Goal: Task Accomplishment & Management: Manage account settings

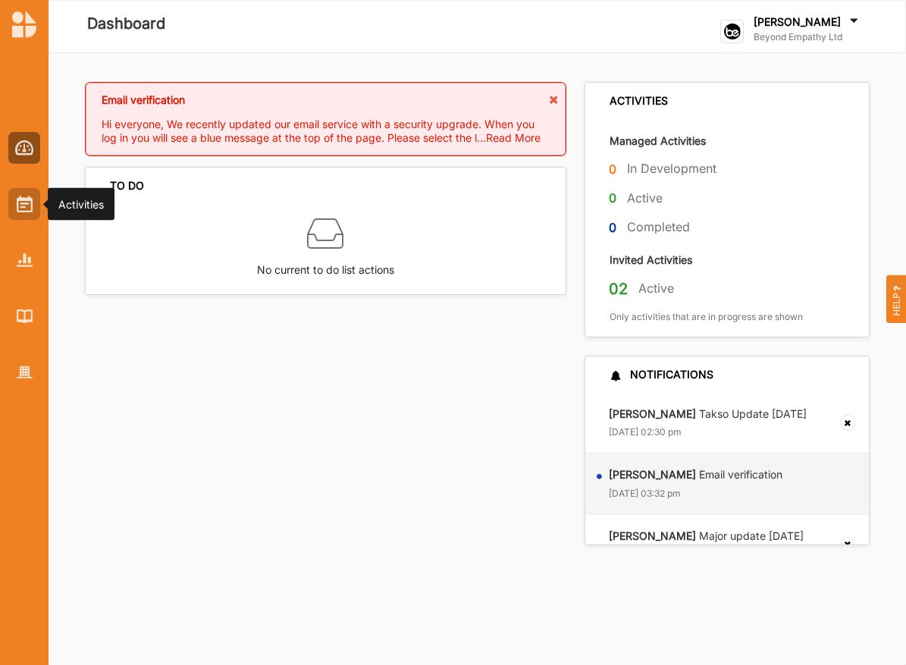
click at [23, 214] on div at bounding box center [24, 204] width 32 height 32
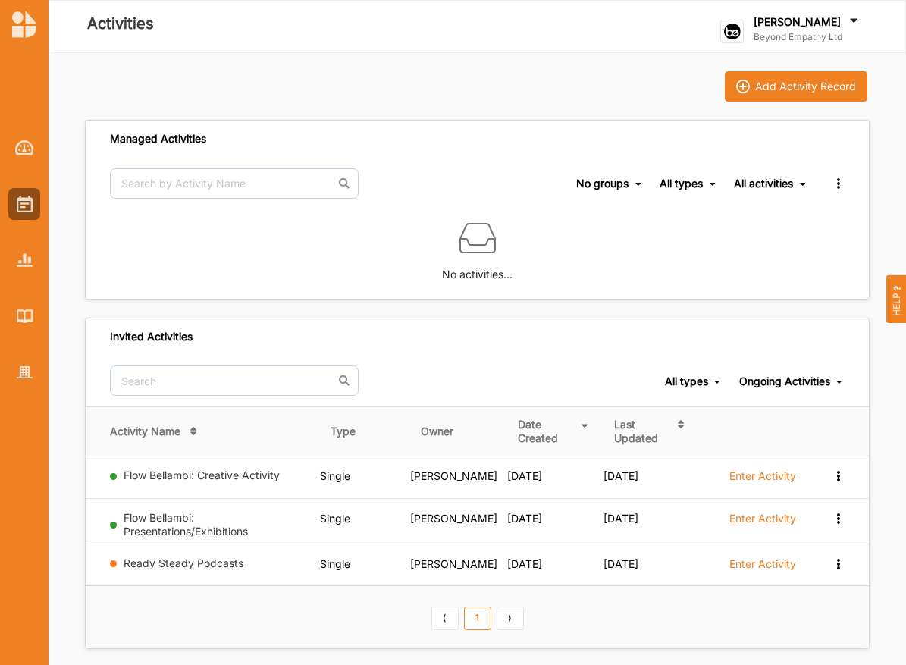
scroll to position [12, 0]
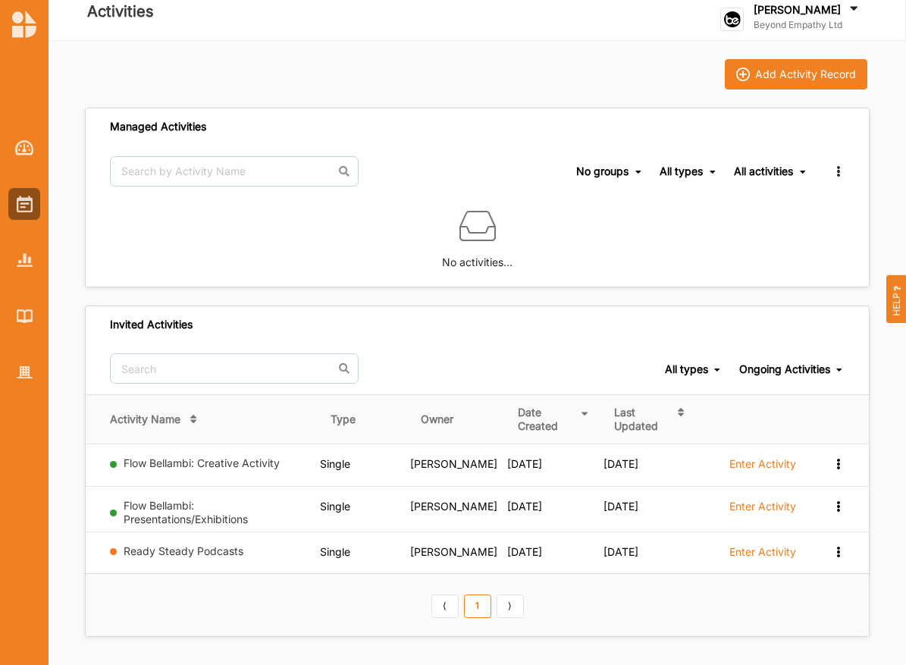
click at [625, 171] on div "No groups" at bounding box center [602, 172] width 52 height 14
click at [684, 167] on div "All types" at bounding box center [681, 172] width 43 height 14
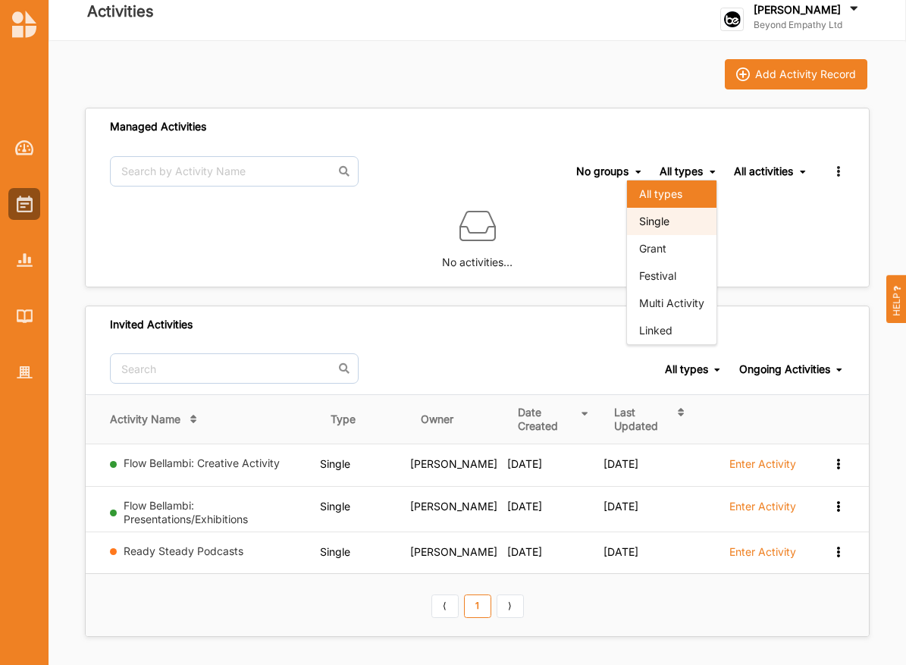
click at [672, 213] on div "Single" at bounding box center [671, 221] width 89 height 27
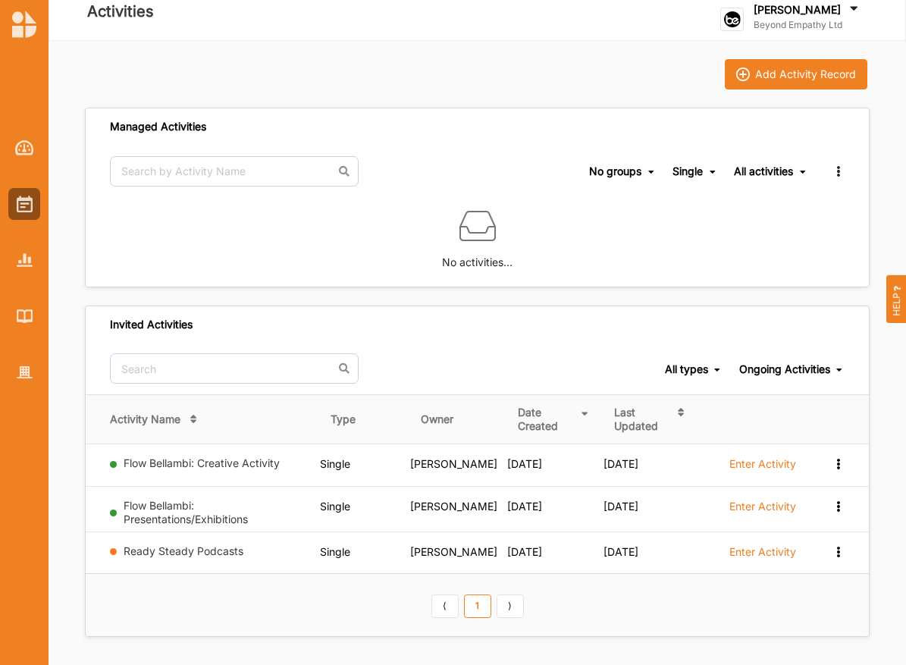
click at [688, 171] on div "Single" at bounding box center [687, 172] width 30 height 14
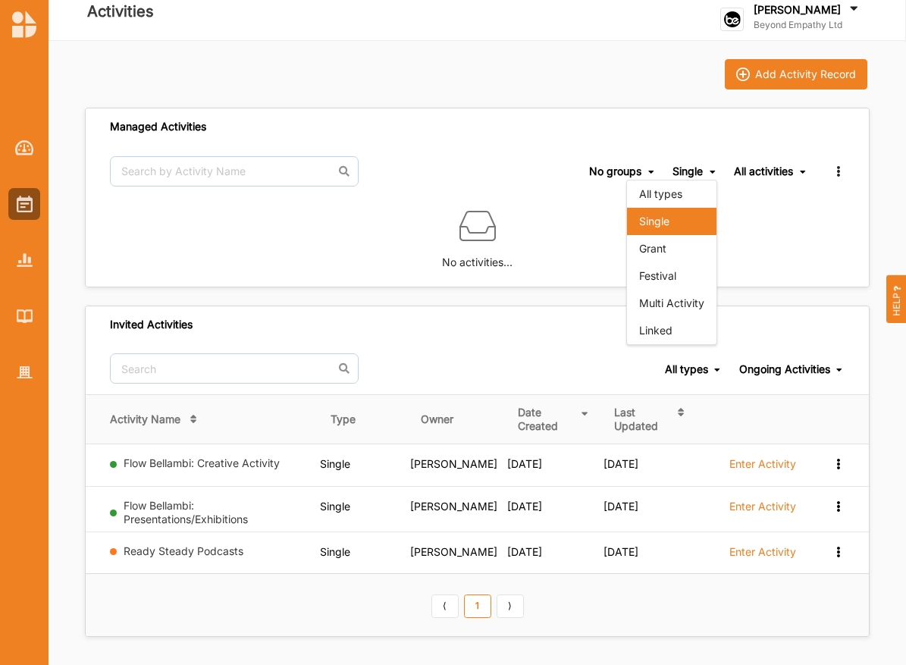
click at [682, 215] on div "Single" at bounding box center [671, 221] width 89 height 27
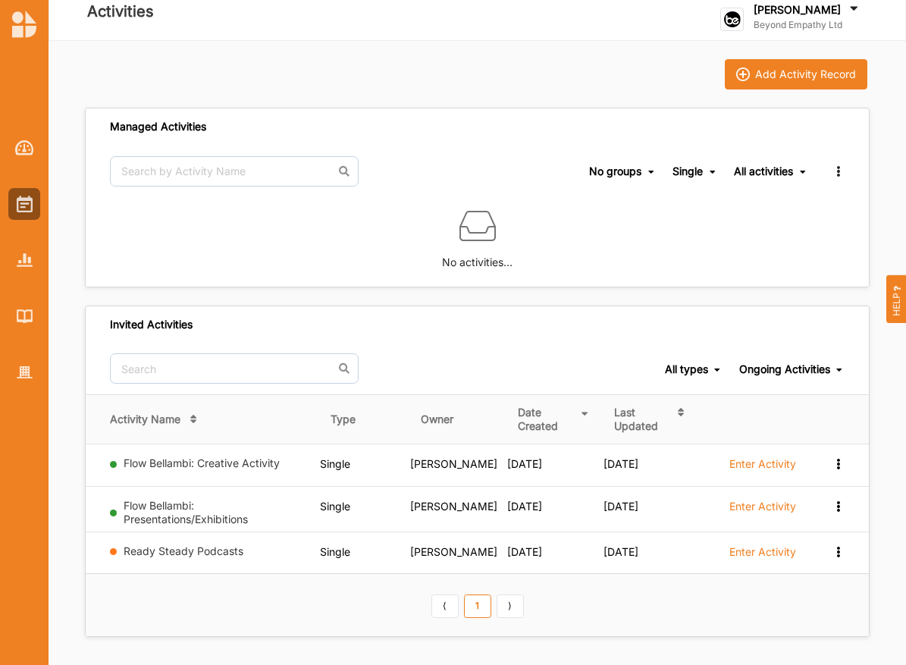
click at [691, 177] on span "Single All types Single Grant Festival Multi Activity Linked" at bounding box center [694, 172] width 45 height 52
click at [689, 165] on div "Single" at bounding box center [687, 172] width 30 height 14
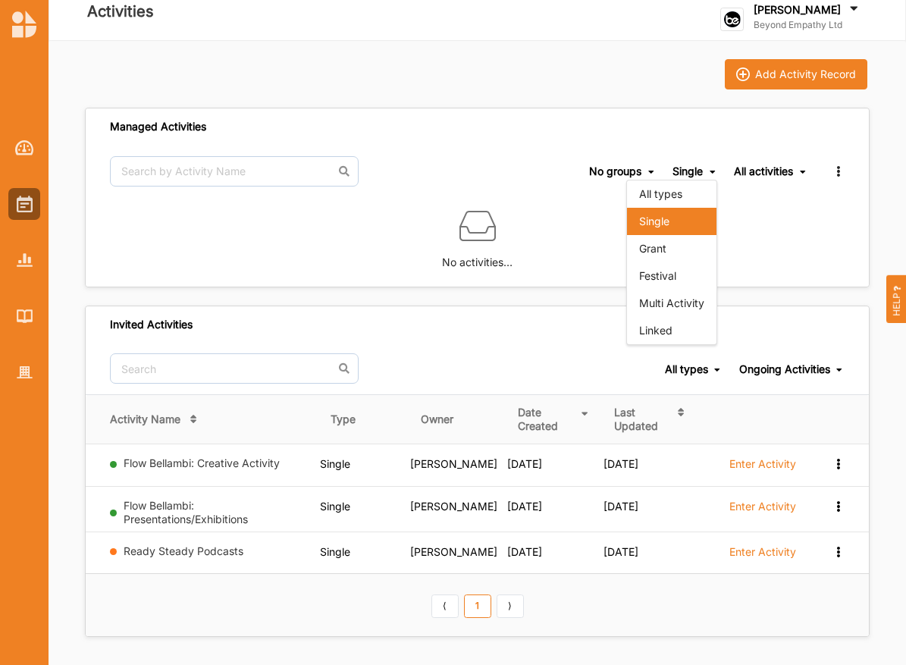
click at [689, 175] on div "Single" at bounding box center [687, 172] width 30 height 14
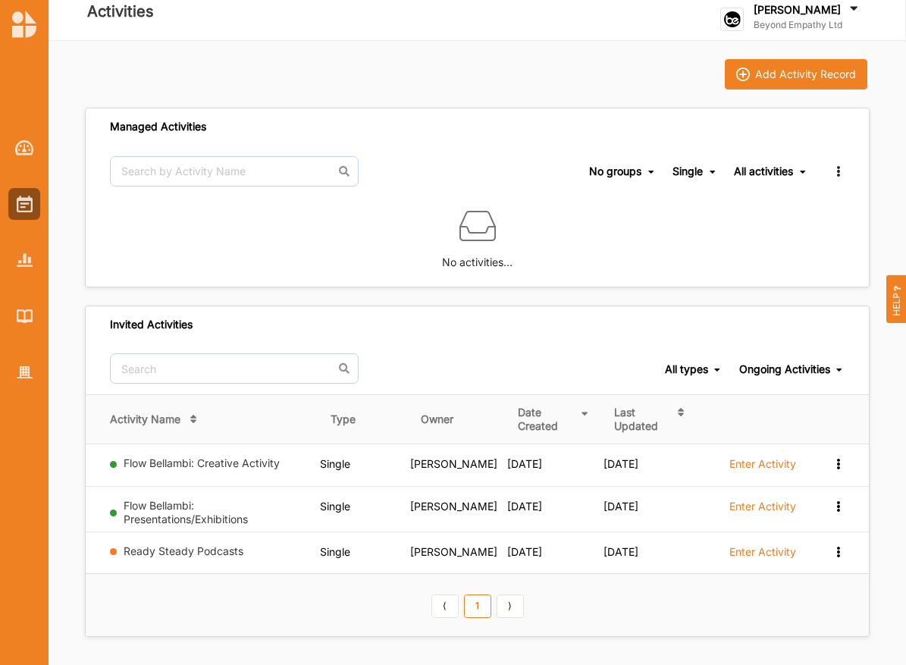
click at [688, 160] on span "Single All types Single Grant Festival Multi Activity Linked" at bounding box center [694, 172] width 45 height 52
click at [689, 177] on div "Single" at bounding box center [687, 172] width 30 height 14
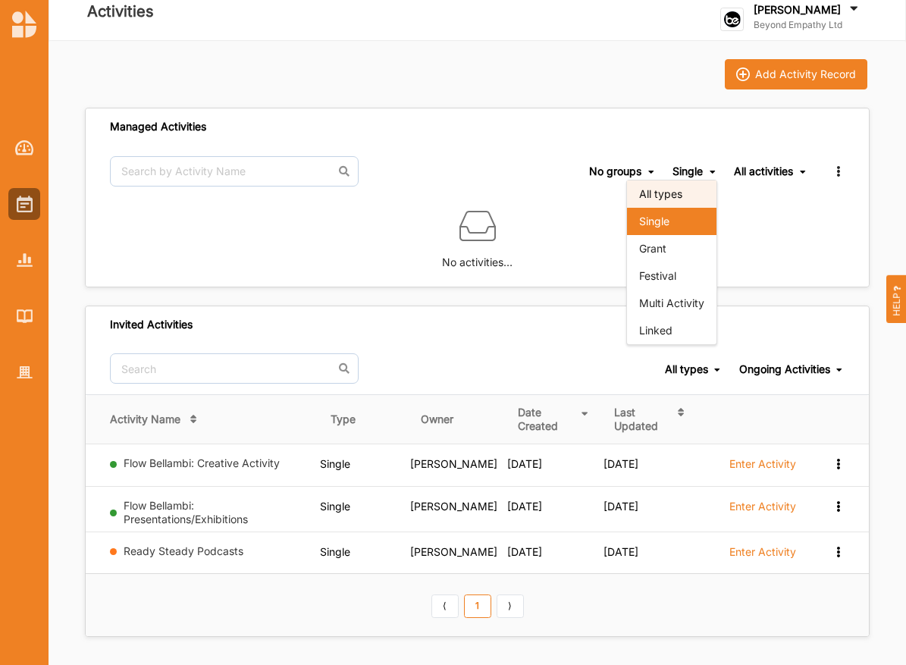
click at [683, 199] on div "All types" at bounding box center [671, 193] width 89 height 27
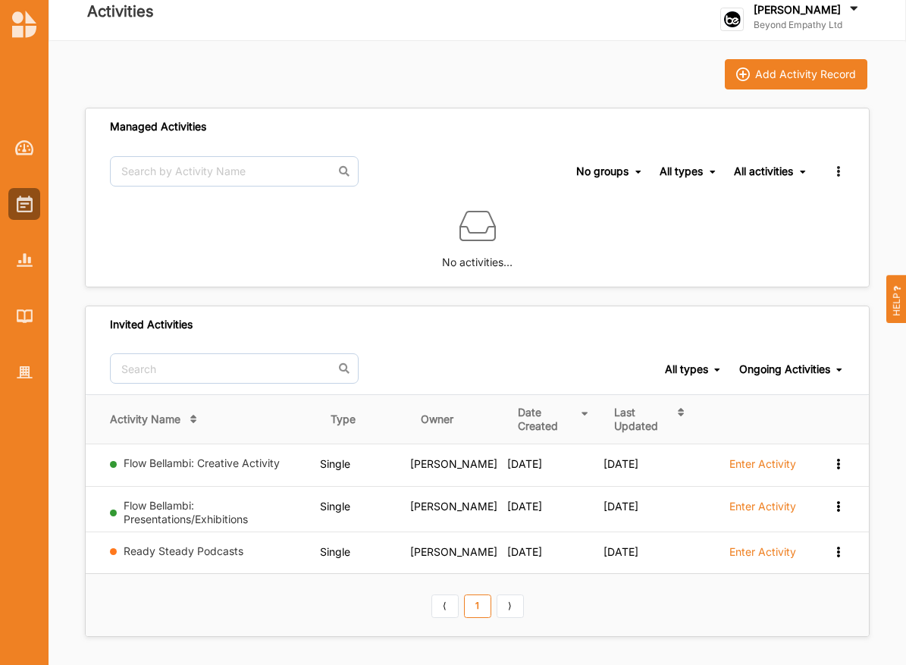
click at [843, 172] on icon at bounding box center [838, 169] width 13 height 11
click at [803, 205] on div "Manage Groups" at bounding box center [792, 195] width 104 height 27
click at [845, 173] on div "No groups No groups All types All types Single Grant Festival Multi Activity Li…" at bounding box center [477, 172] width 783 height 52
click at [837, 172] on icon at bounding box center [838, 169] width 13 height 11
click at [828, 183] on div "Manage Groups" at bounding box center [792, 195] width 104 height 27
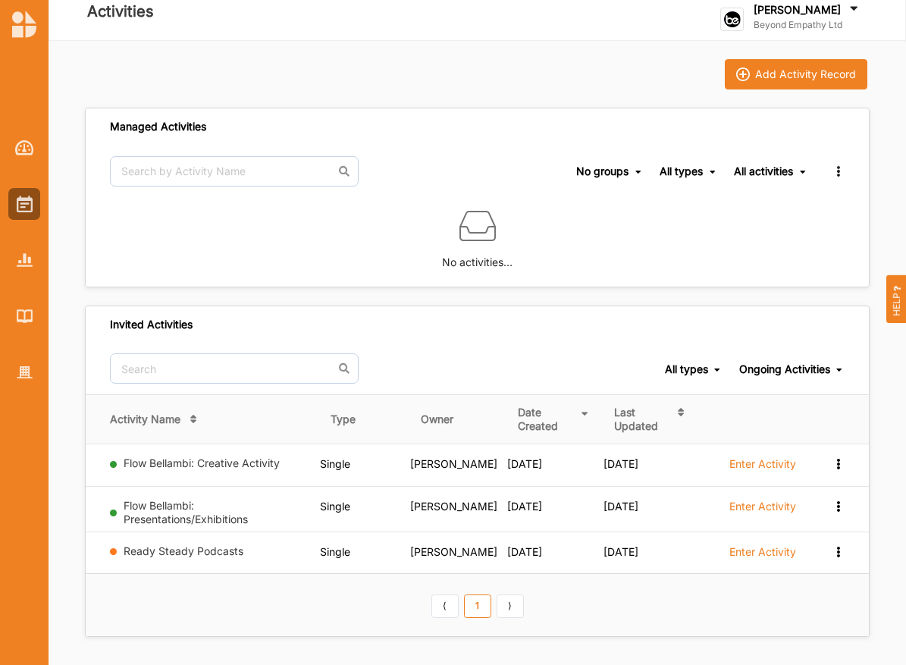
scroll to position [0, 0]
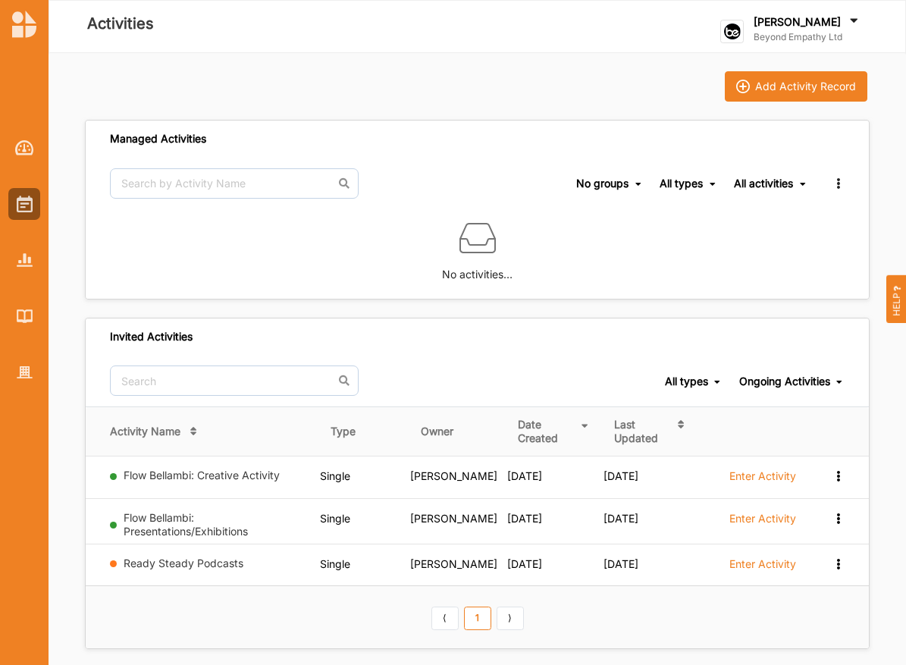
click at [767, 23] on label "[PERSON_NAME]" at bounding box center [797, 22] width 87 height 14
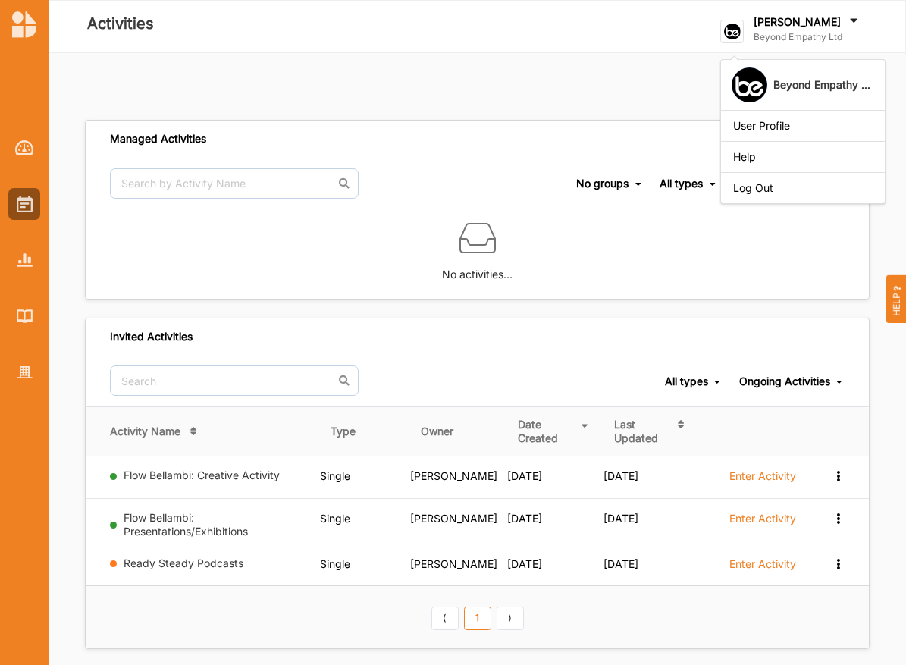
click at [782, 81] on div "Beyond Empathy ... User Profile Help Log Out" at bounding box center [802, 131] width 165 height 145
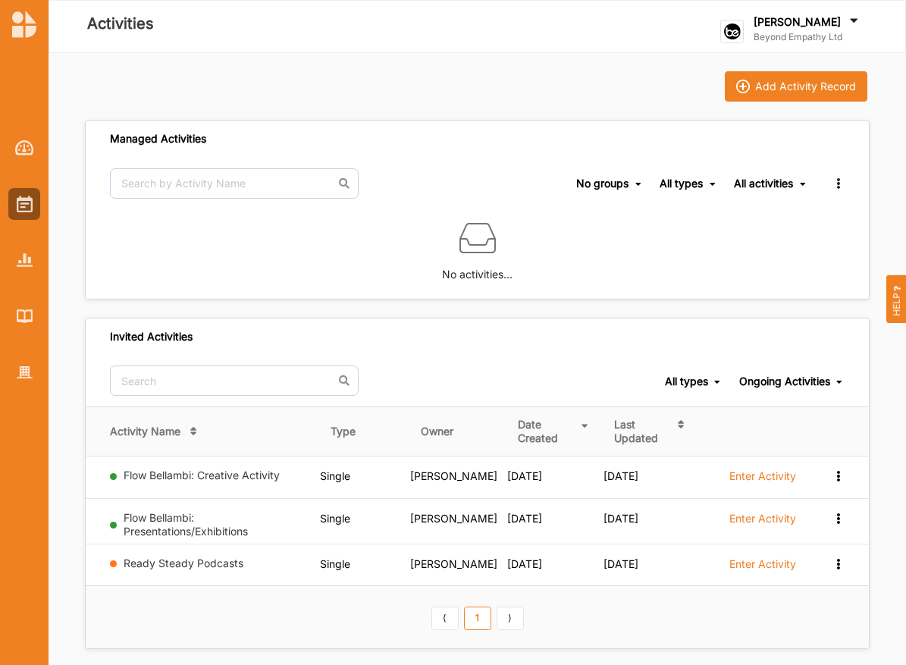
click at [791, 33] on label "Beyond Empathy Ltd" at bounding box center [808, 37] width 108 height 12
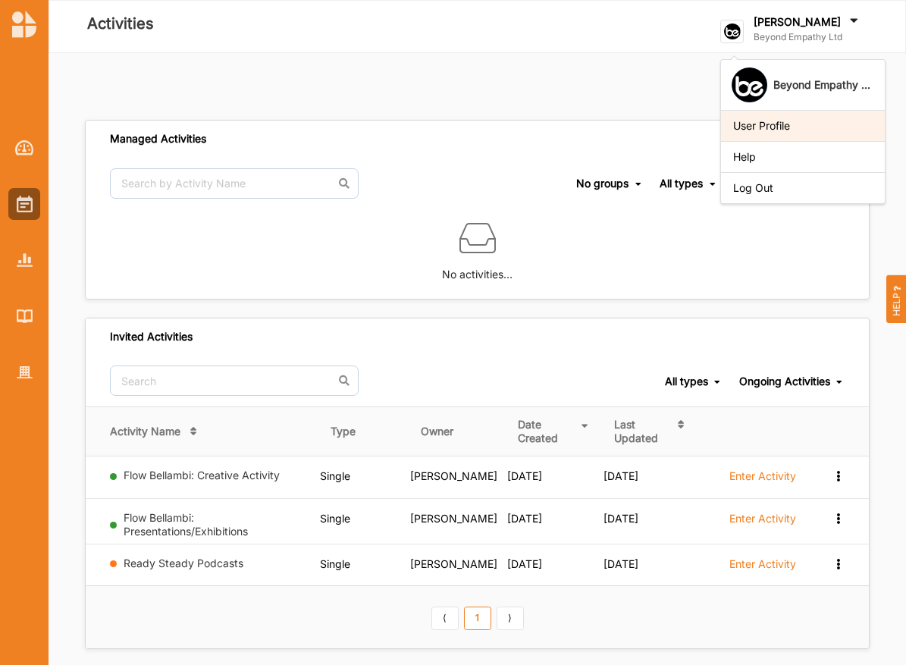
click at [781, 123] on div "User Profile" at bounding box center [802, 126] width 139 height 14
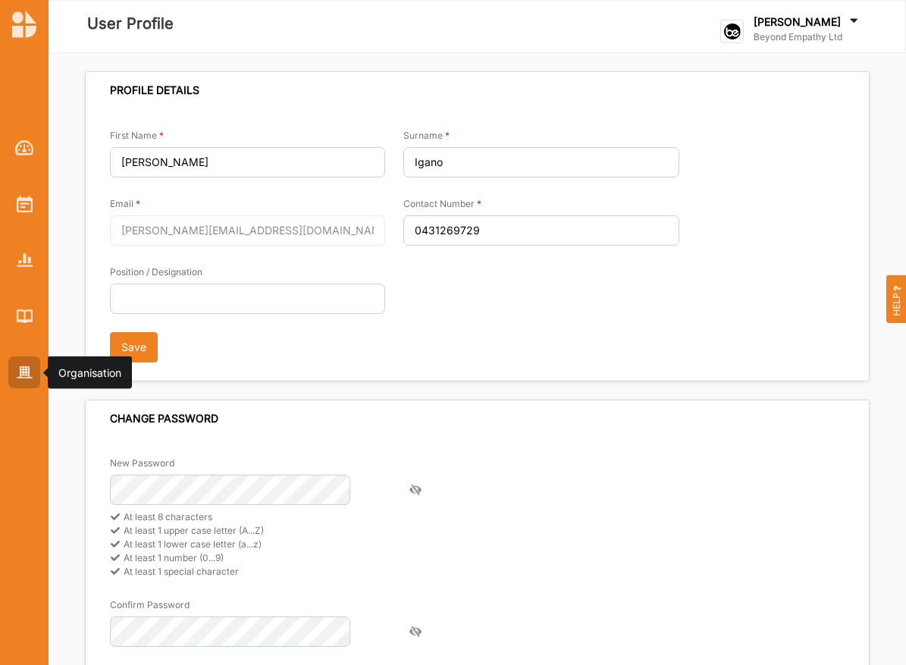
click at [26, 378] on img at bounding box center [25, 372] width 16 height 13
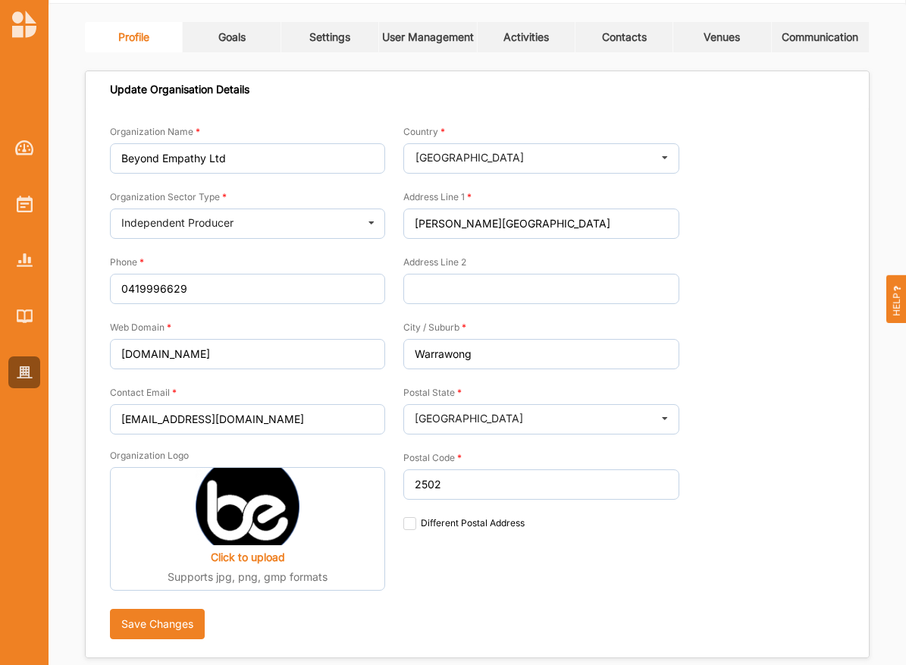
scroll to position [71, 0]
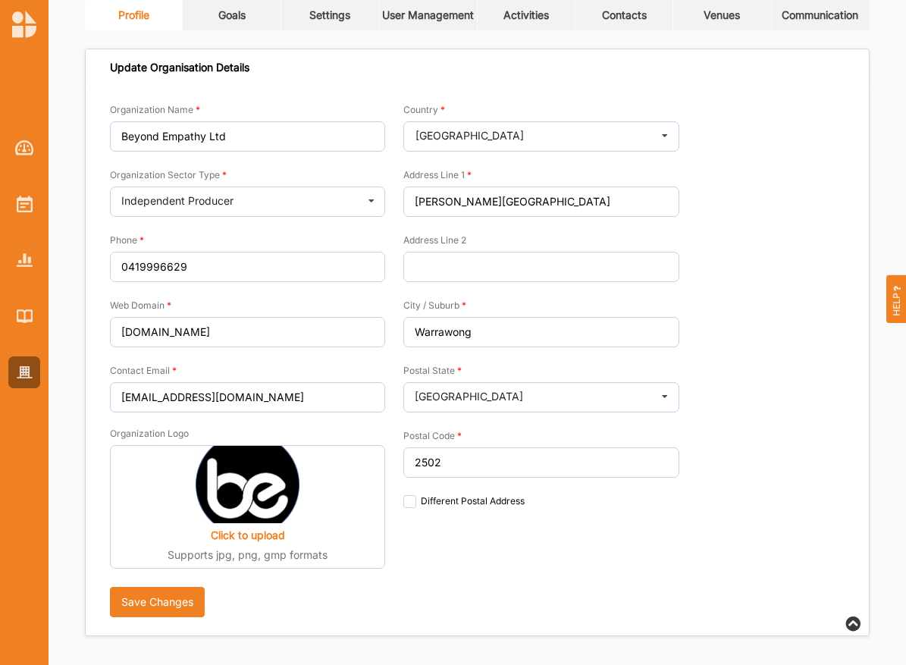
click at [248, 545] on div "Click to upload Supports jpg, png, gmp formats" at bounding box center [248, 547] width 160 height 39
click at [255, 533] on label "Click to upload" at bounding box center [248, 535] width 74 height 14
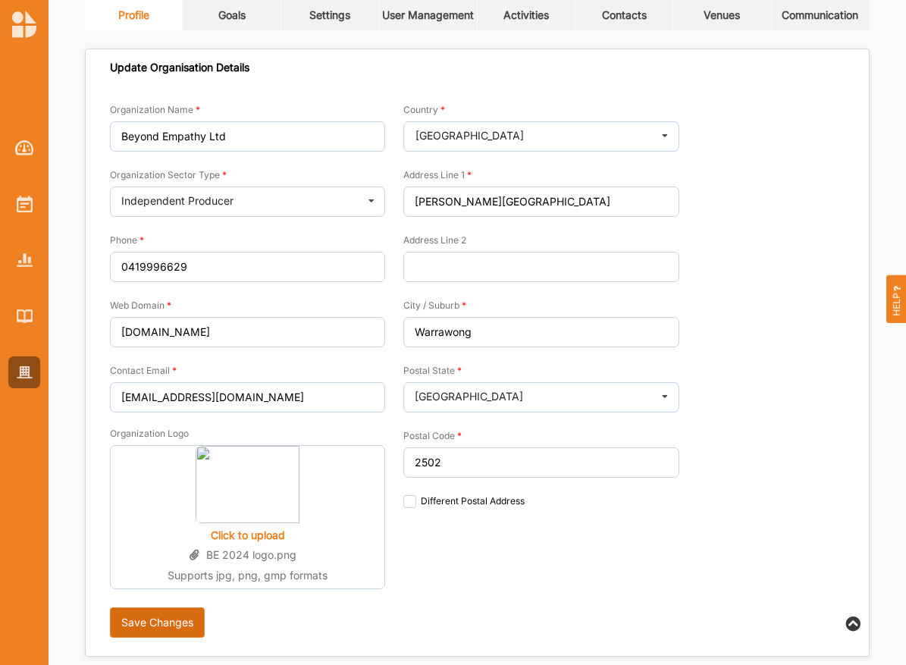
click at [159, 621] on button "Save Changes" at bounding box center [157, 622] width 95 height 30
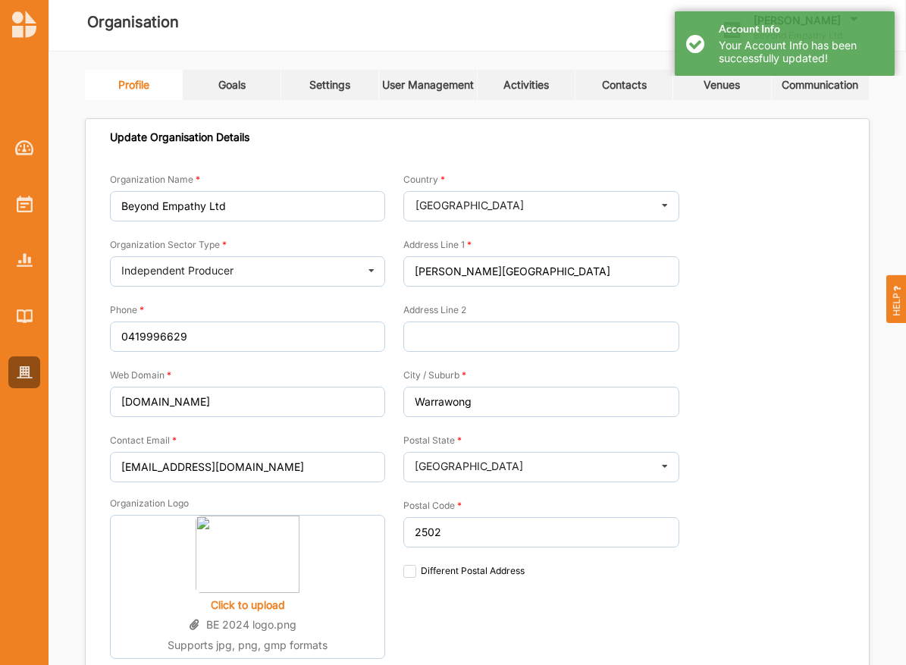
scroll to position [0, 0]
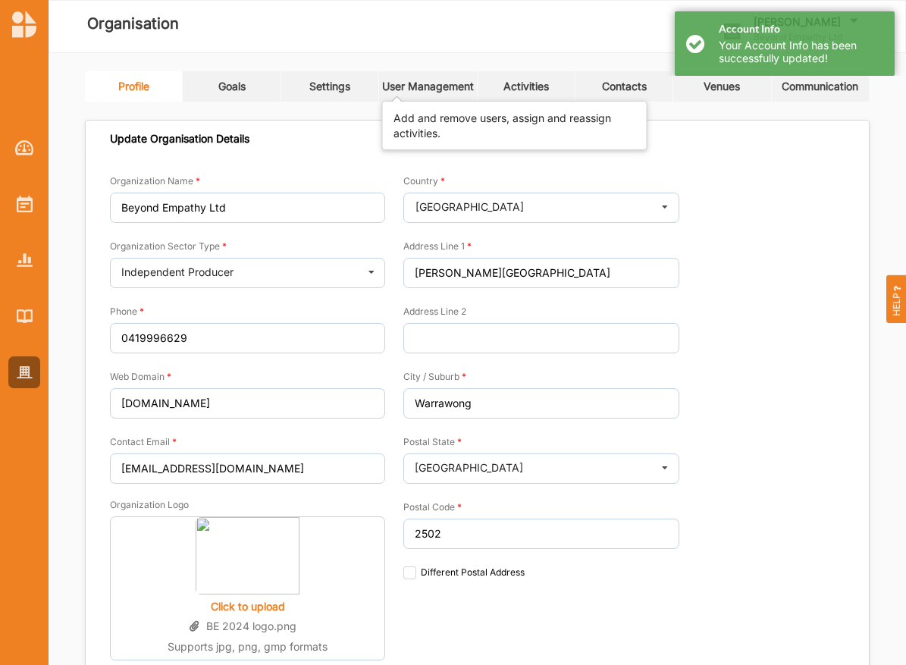
click at [427, 92] on div "User Management" at bounding box center [428, 87] width 92 height 14
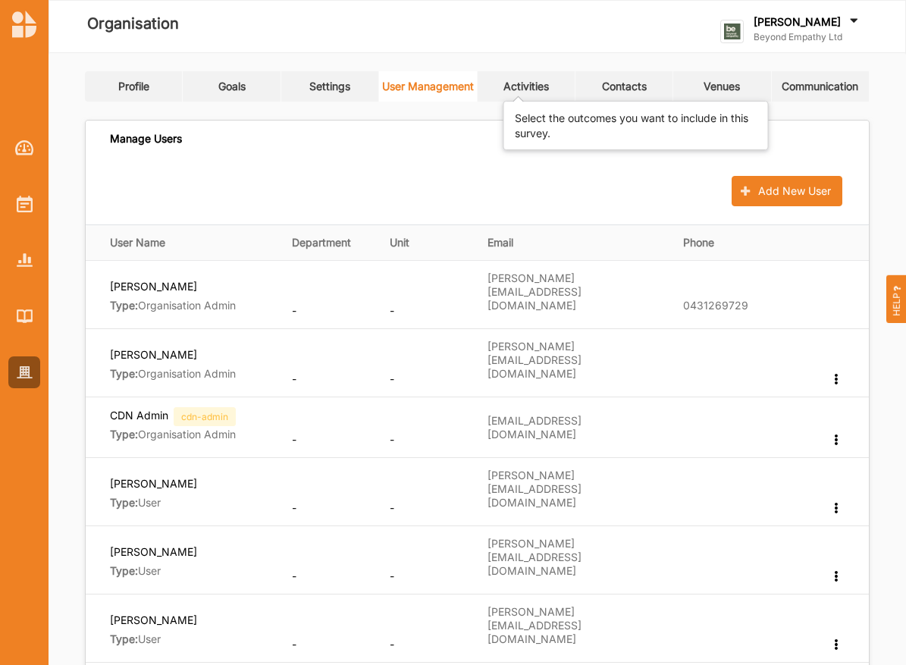
click at [523, 82] on div "Activities" at bounding box center [525, 87] width 45 height 14
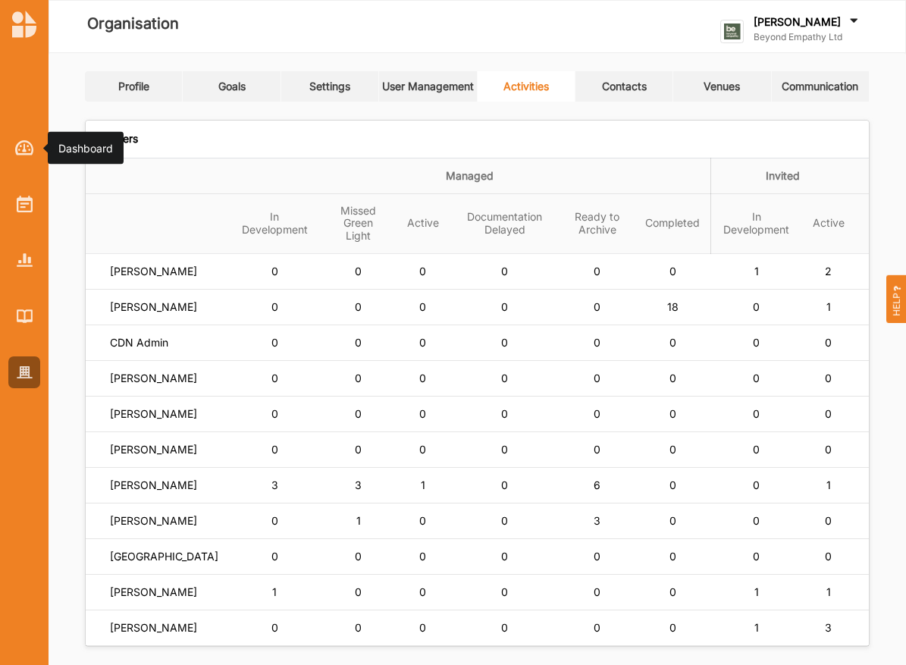
click at [21, 181] on div at bounding box center [24, 248] width 49 height 280
click at [10, 232] on div at bounding box center [24, 248] width 49 height 280
click at [11, 221] on div at bounding box center [24, 248] width 49 height 280
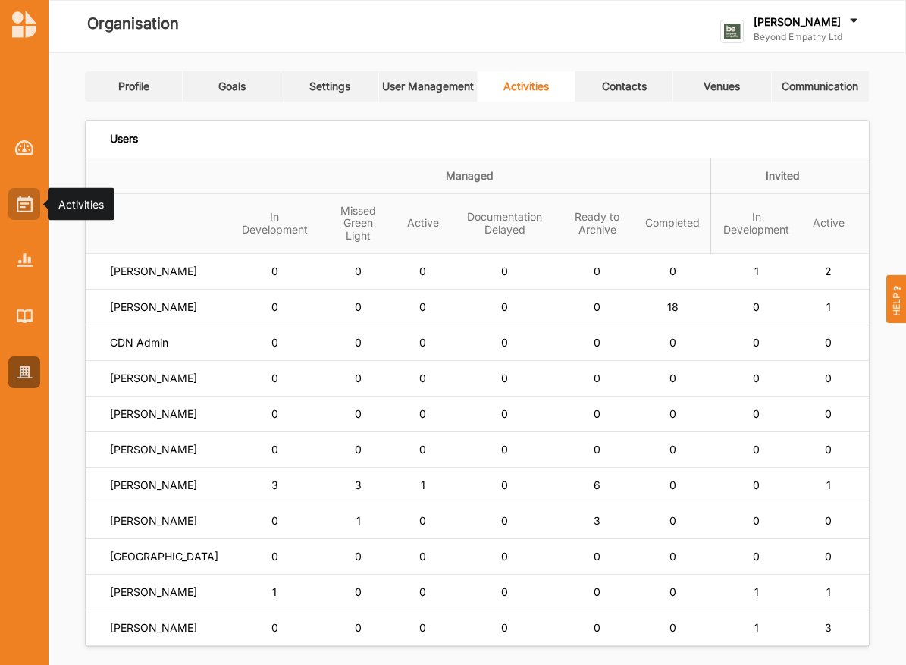
click at [29, 217] on div at bounding box center [24, 204] width 32 height 32
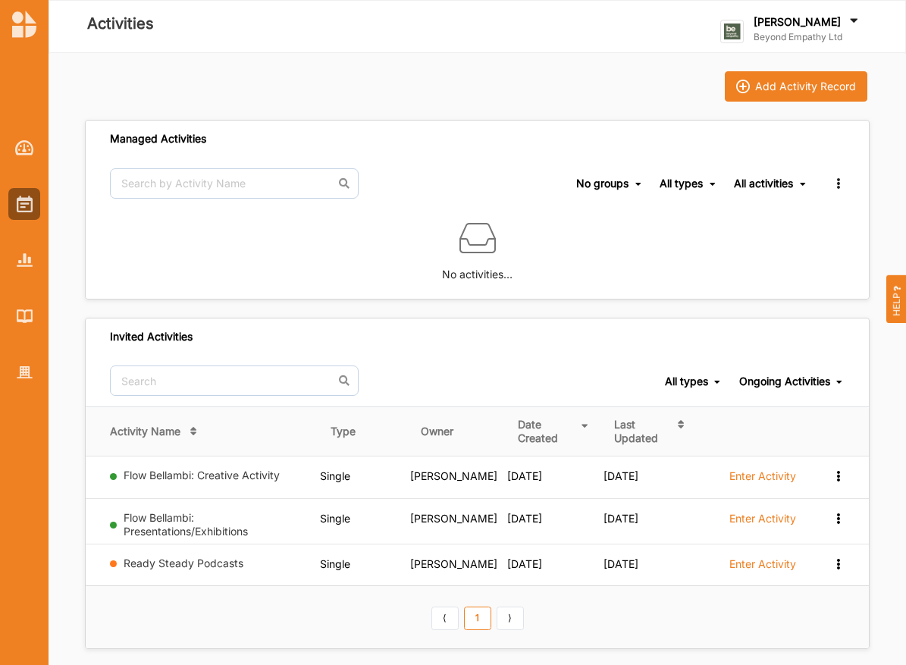
click at [776, 45] on div "[PERSON_NAME] Beyond Empathy Ltd" at bounding box center [808, 31] width 108 height 34
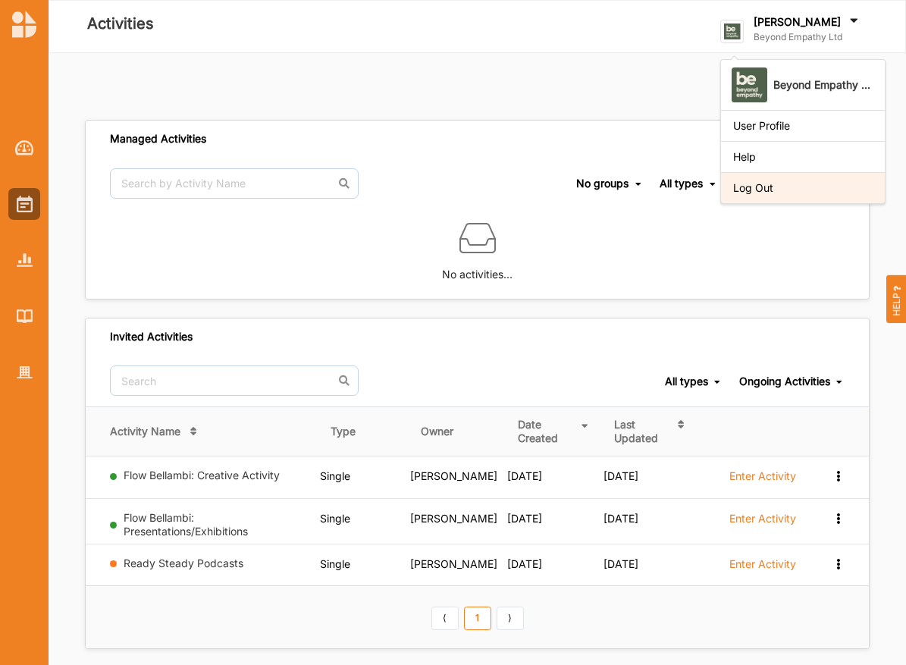
click at [778, 193] on div "Log Out" at bounding box center [802, 188] width 139 height 14
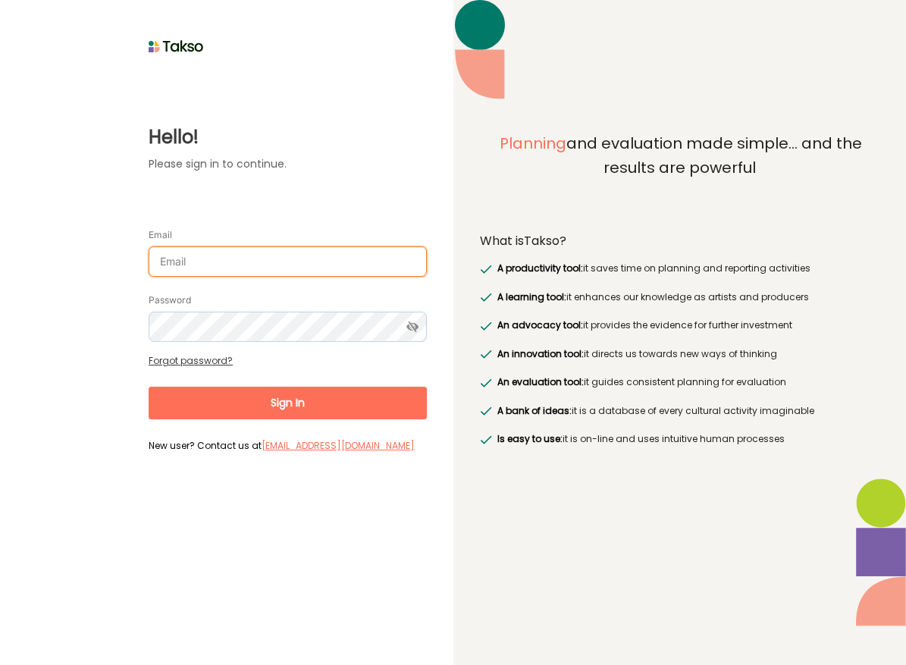
type input "[PERSON_NAME][EMAIL_ADDRESS][DOMAIN_NAME]"
click at [302, 274] on input "[PERSON_NAME][EMAIL_ADDRESS][DOMAIN_NAME]" at bounding box center [288, 261] width 278 height 30
click at [255, 270] on input "[PERSON_NAME][EMAIL_ADDRESS][DOMAIN_NAME]" at bounding box center [288, 261] width 278 height 30
click at [271, 255] on input "[PERSON_NAME][EMAIL_ADDRESS][DOMAIN_NAME]" at bounding box center [288, 261] width 278 height 30
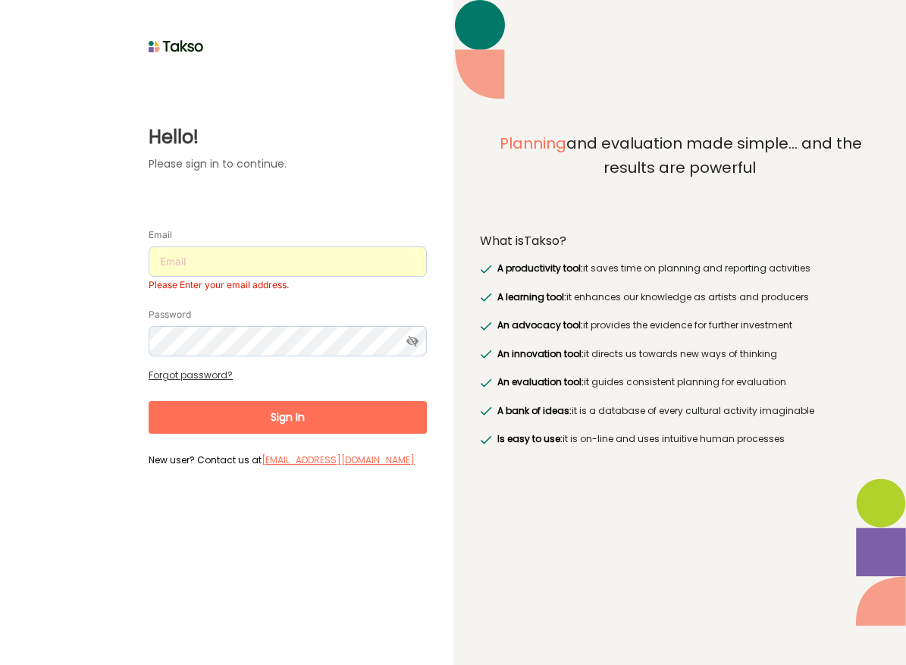
click at [244, 284] on div "Please Enter your email address." at bounding box center [288, 285] width 278 height 12
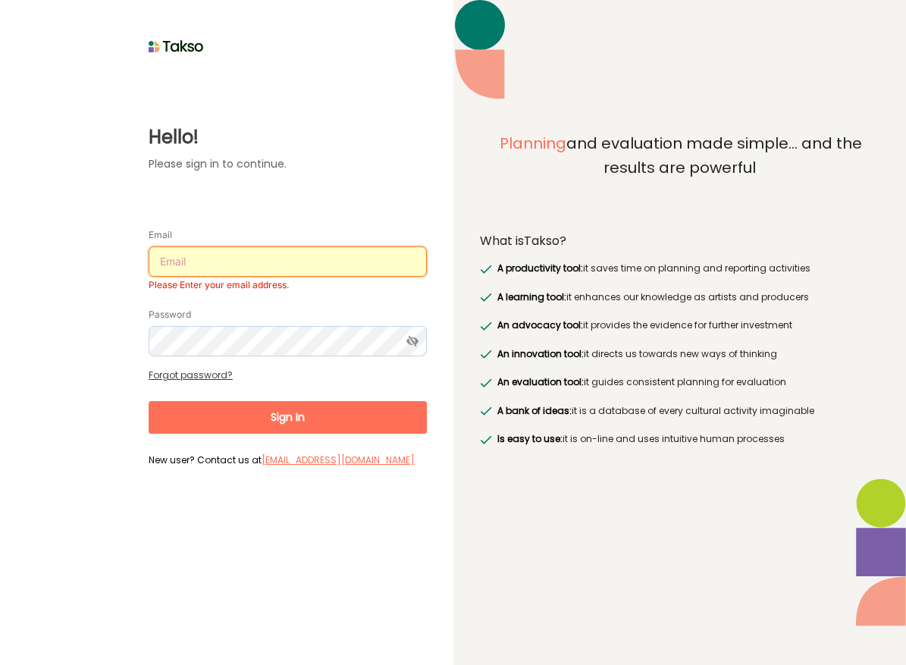
click at [242, 256] on input "Email" at bounding box center [288, 261] width 278 height 30
type input "[EMAIL_ADDRESS][DOMAIN_NAME]"
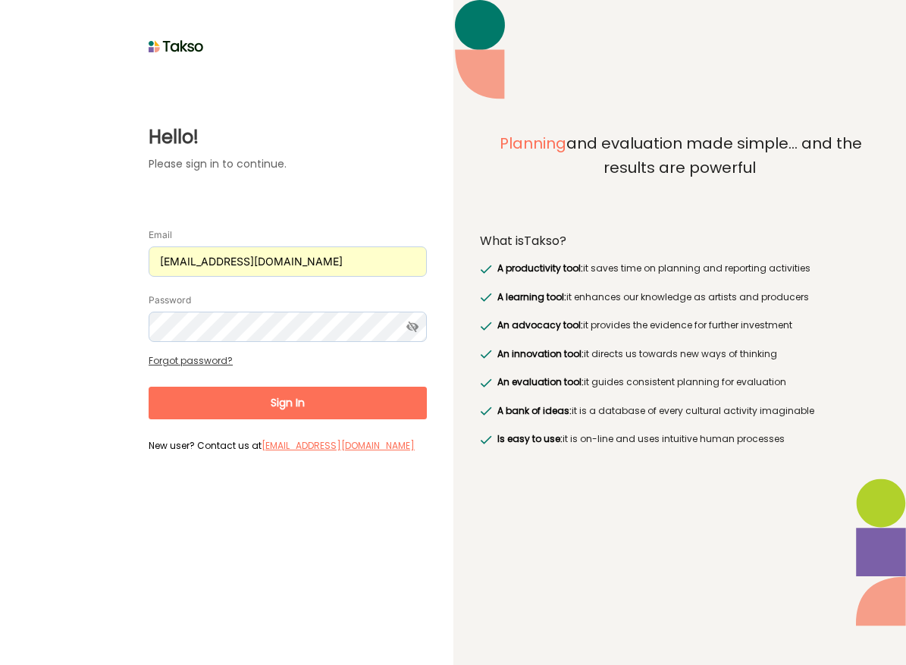
click at [240, 408] on button "Sign In" at bounding box center [288, 403] width 278 height 33
